Goal: Check status: Check status

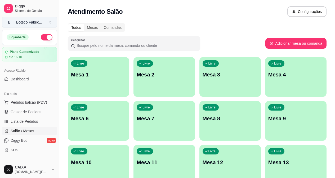
click at [31, 22] on div "Boteco Fábric ..." at bounding box center [29, 22] width 26 height 5
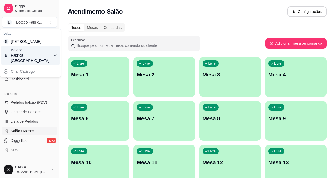
click at [38, 57] on div "B Boteco Fábrica Steak House" at bounding box center [30, 55] width 58 height 19
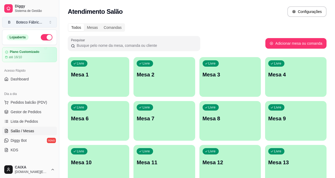
click at [30, 23] on div "Boteco Fábric ..." at bounding box center [29, 22] width 26 height 5
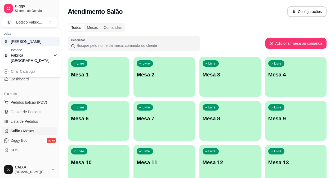
click at [26, 44] on div "[PERSON_NAME]" at bounding box center [23, 41] width 24 height 5
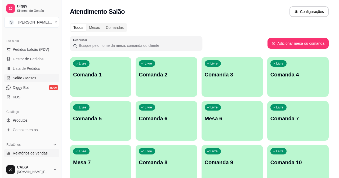
scroll to position [132, 0]
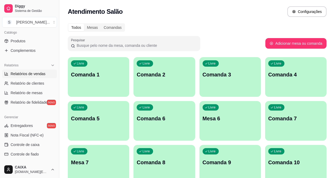
click at [32, 74] on span "Relatórios de vendas" at bounding box center [28, 73] width 35 height 5
select select "ALL"
select select "0"
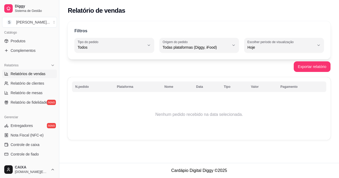
click at [33, 73] on span "Relatórios de vendas" at bounding box center [28, 73] width 35 height 5
click at [34, 72] on span "Relatórios de vendas" at bounding box center [28, 73] width 35 height 5
click at [38, 74] on span "Relatórios de vendas" at bounding box center [28, 73] width 35 height 5
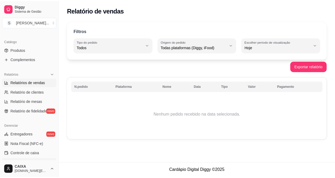
scroll to position [97, 0]
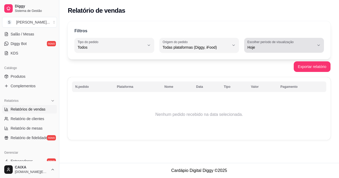
click at [251, 46] on span "Hoje" at bounding box center [280, 47] width 67 height 5
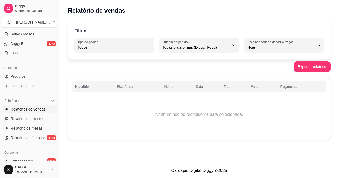
click at [254, 69] on span "Ontem" at bounding box center [281, 68] width 63 height 5
type input "1"
select select "1"
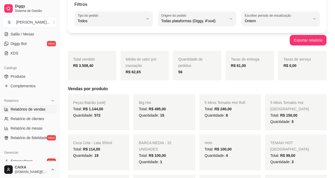
scroll to position [0, 0]
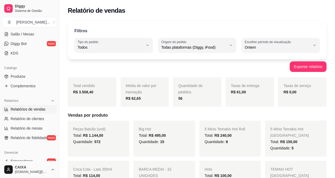
click at [40, 109] on span "Relatórios de vendas" at bounding box center [28, 109] width 35 height 5
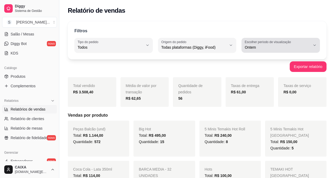
click at [254, 42] on label "Escolher período de visualização" at bounding box center [268, 42] width 48 height 4
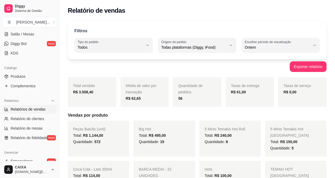
click at [252, 68] on span "Ontem" at bounding box center [278, 68] width 62 height 5
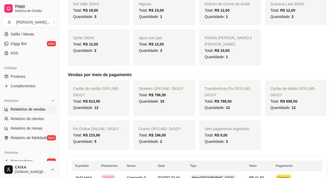
scroll to position [355, 0]
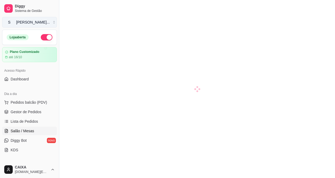
click at [39, 20] on div "[PERSON_NAME] ..." at bounding box center [33, 22] width 34 height 5
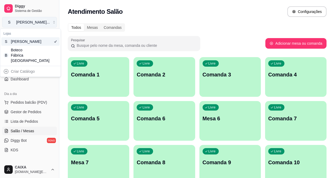
click at [44, 19] on button "S [PERSON_NAME] ..." at bounding box center [29, 22] width 55 height 11
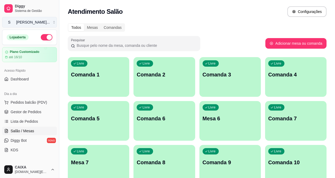
click at [42, 23] on button "S [PERSON_NAME] ..." at bounding box center [29, 22] width 55 height 11
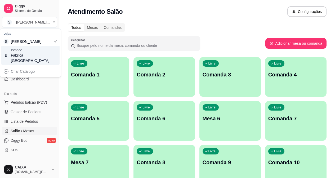
click at [36, 55] on div "B Boteco Fábrica Steak House" at bounding box center [30, 55] width 58 height 19
